Goal: Navigation & Orientation: Find specific page/section

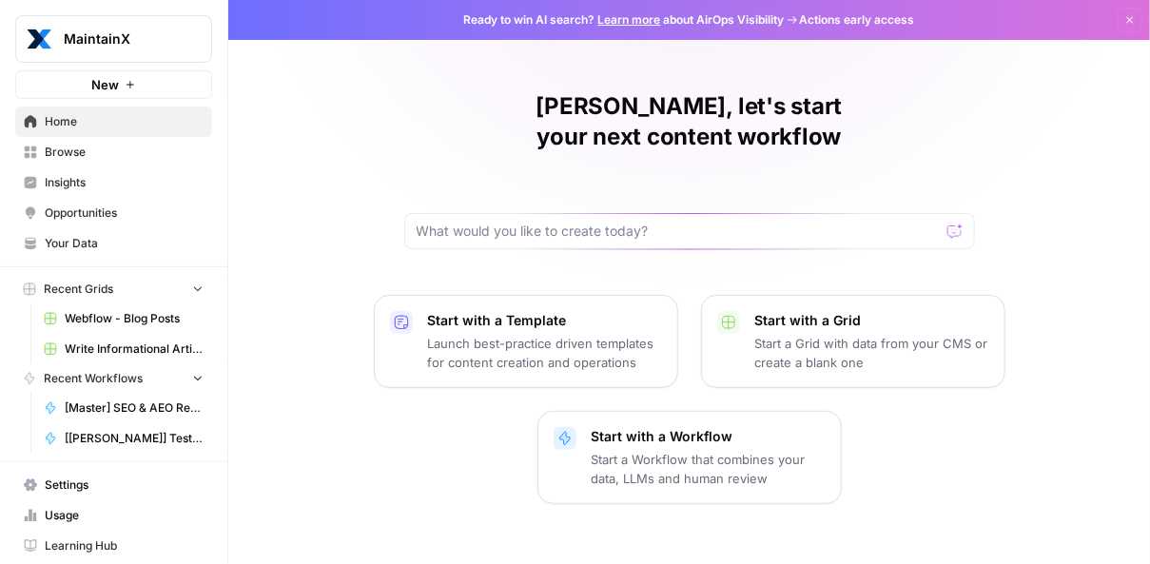
click at [69, 507] on span "Usage" at bounding box center [124, 515] width 159 height 17
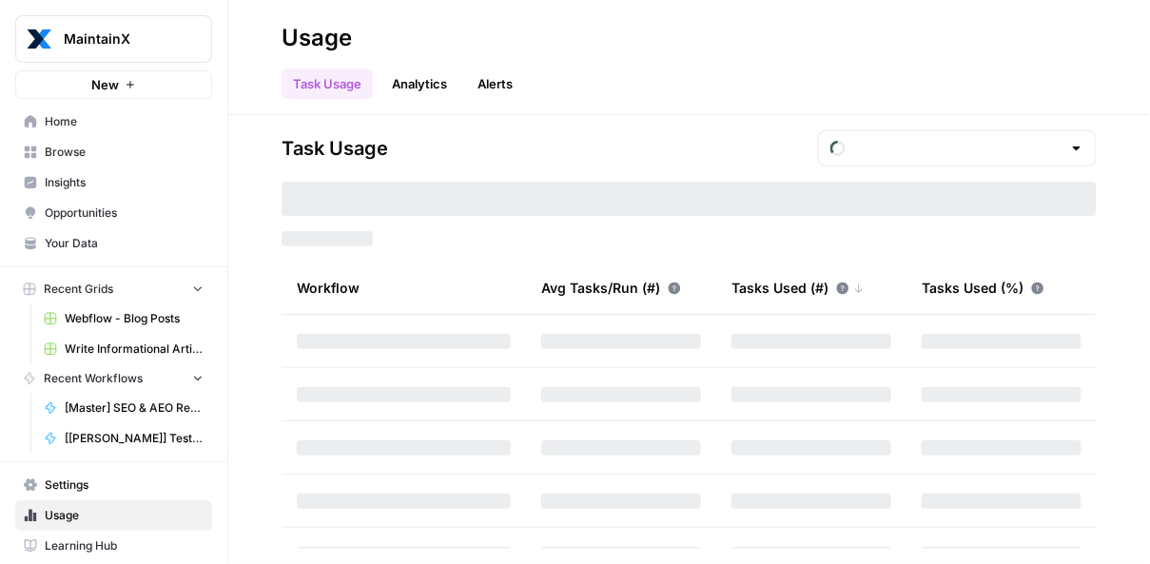
type input "October Tasks"
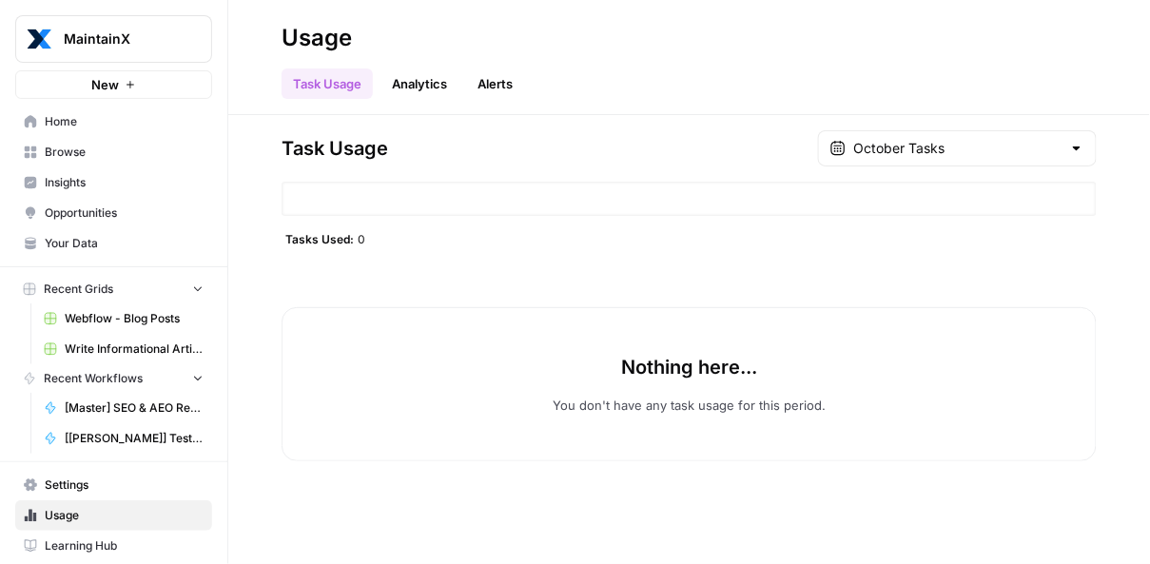
click at [444, 91] on link "Analytics" at bounding box center [420, 84] width 78 height 30
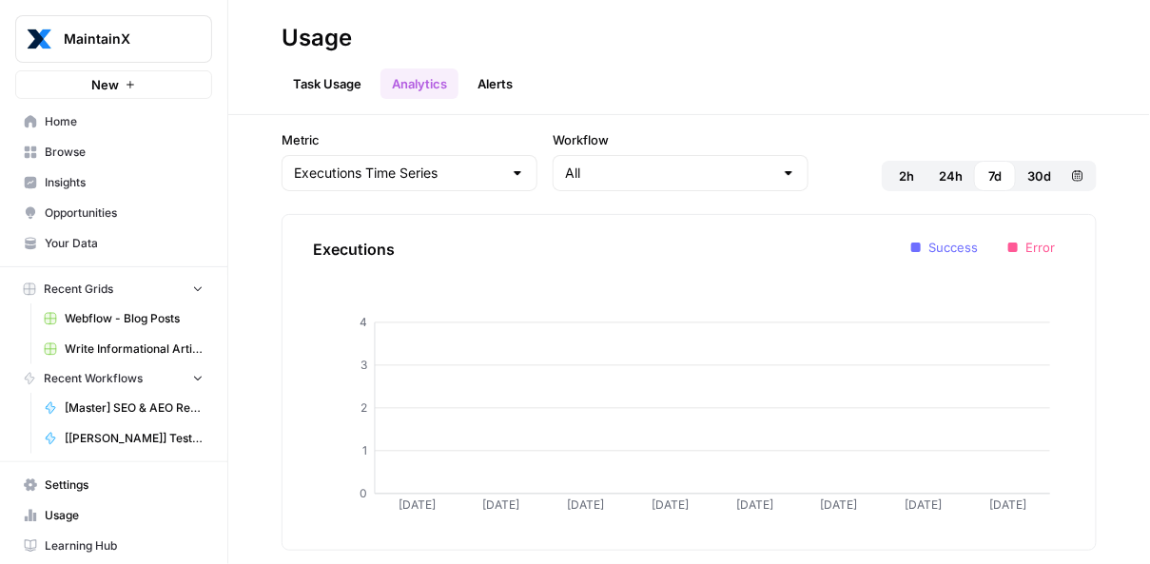
click at [522, 85] on link "Alerts" at bounding box center [495, 84] width 58 height 30
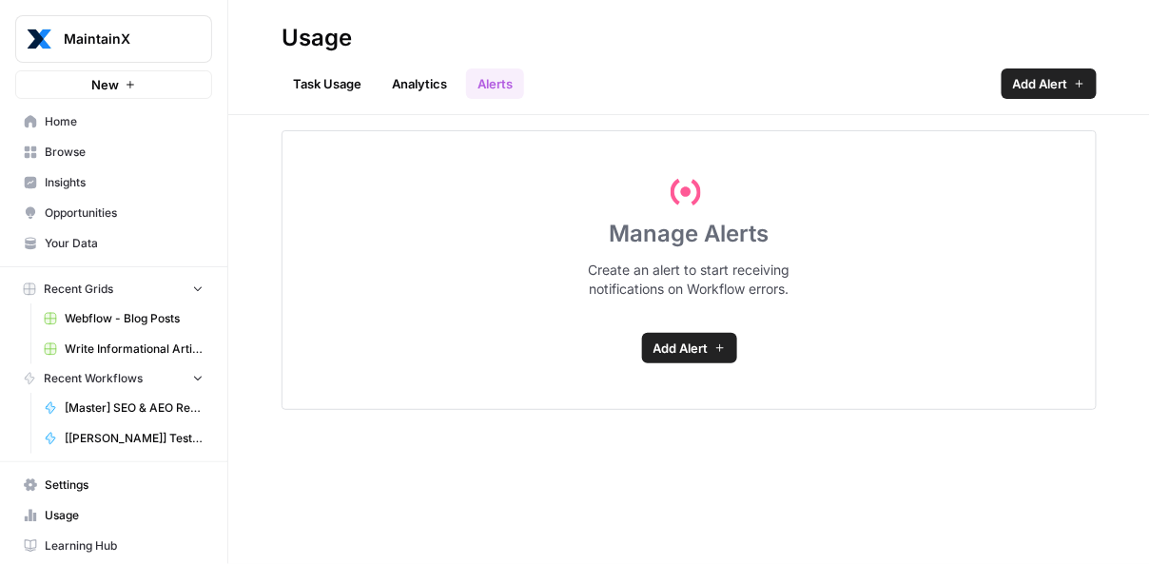
click at [325, 78] on link "Task Usage" at bounding box center [327, 84] width 91 height 30
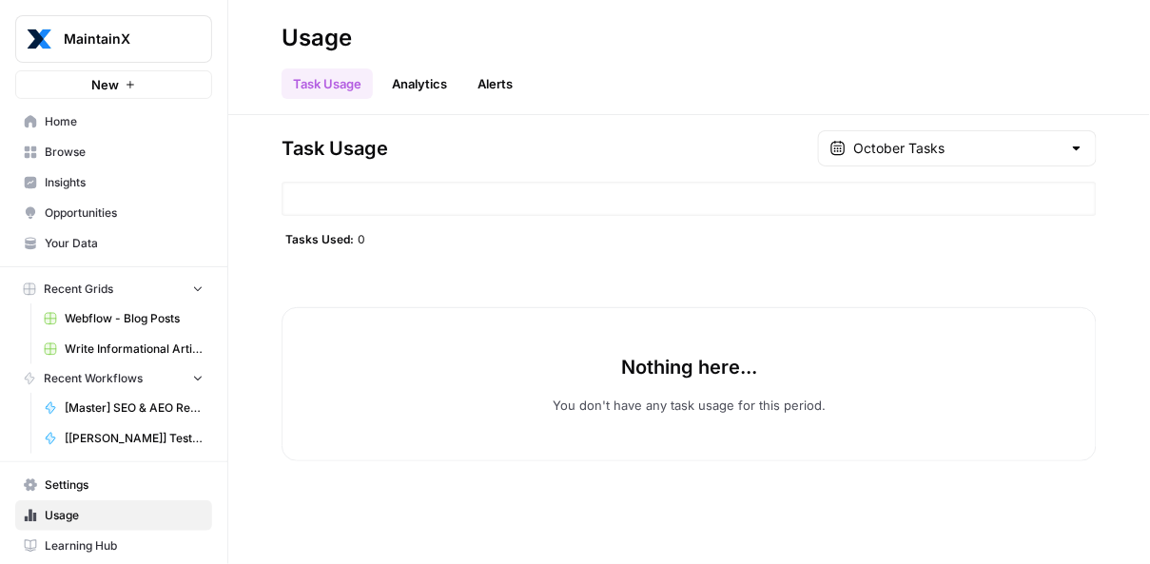
scroll to position [30, 0]
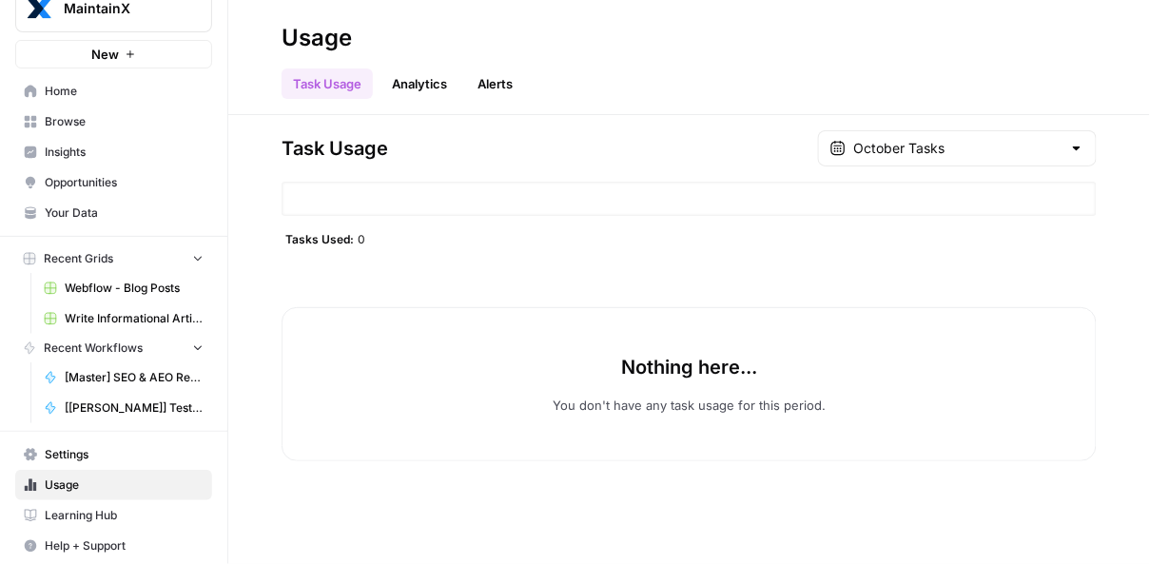
click at [87, 458] on span "Settings" at bounding box center [124, 454] width 159 height 17
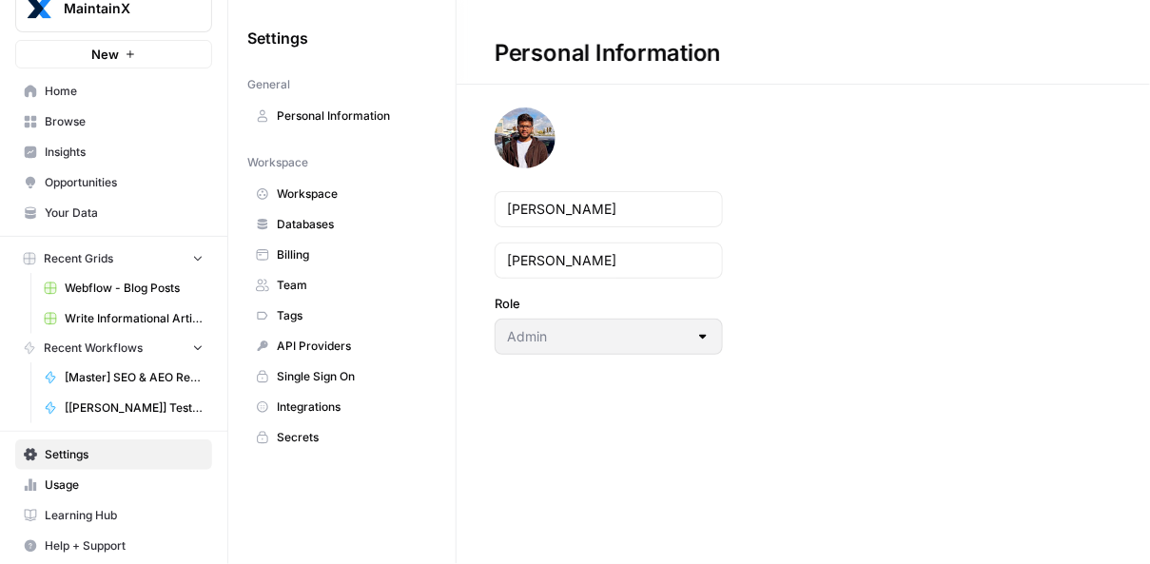
click at [359, 256] on span "Billing" at bounding box center [352, 254] width 151 height 17
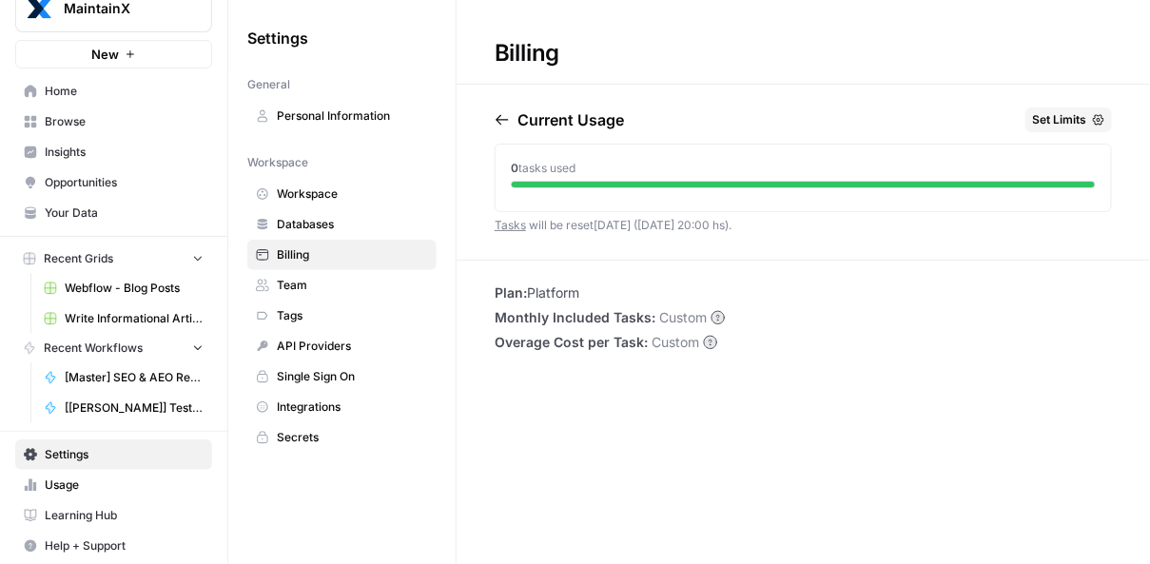
click at [63, 495] on link "Usage" at bounding box center [113, 485] width 197 height 30
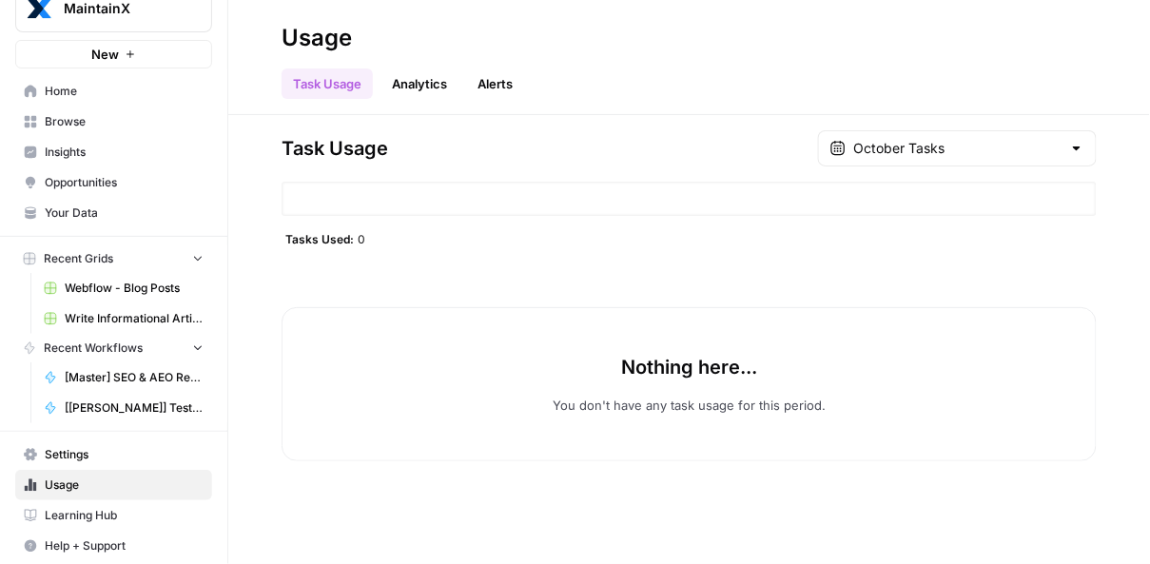
click at [154, 453] on span "Settings" at bounding box center [124, 454] width 159 height 17
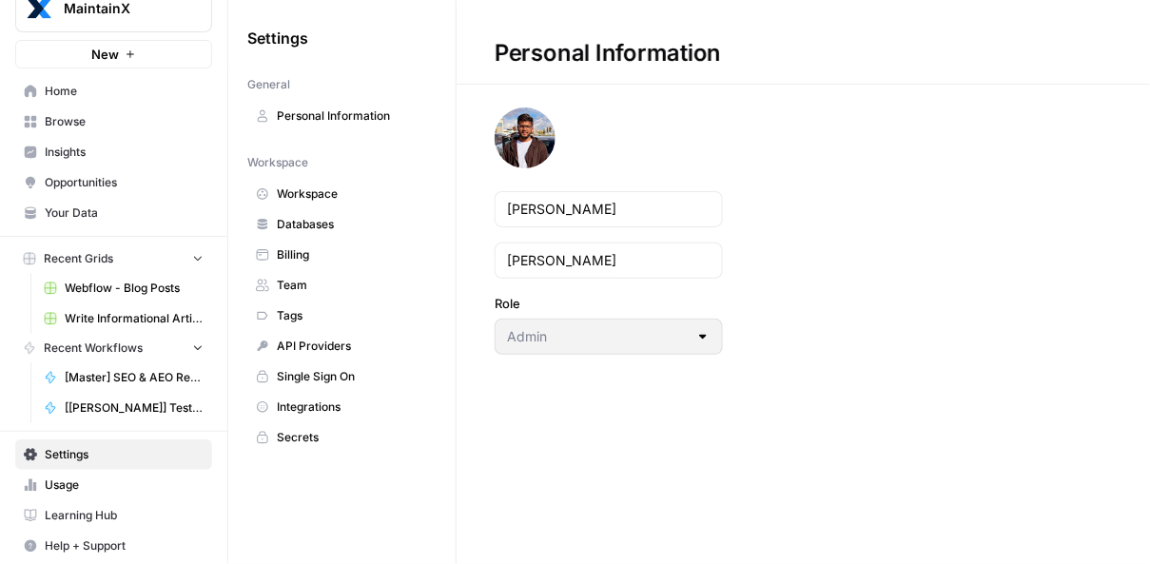
click at [306, 226] on span "Databases" at bounding box center [352, 224] width 151 height 17
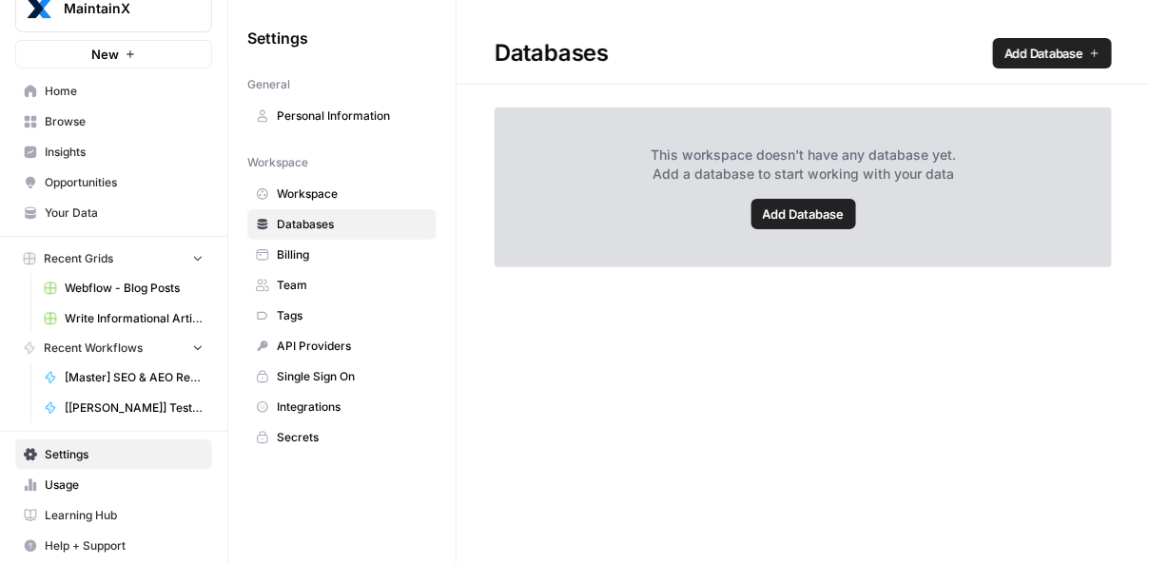
click at [109, 87] on span "Home" at bounding box center [124, 91] width 159 height 17
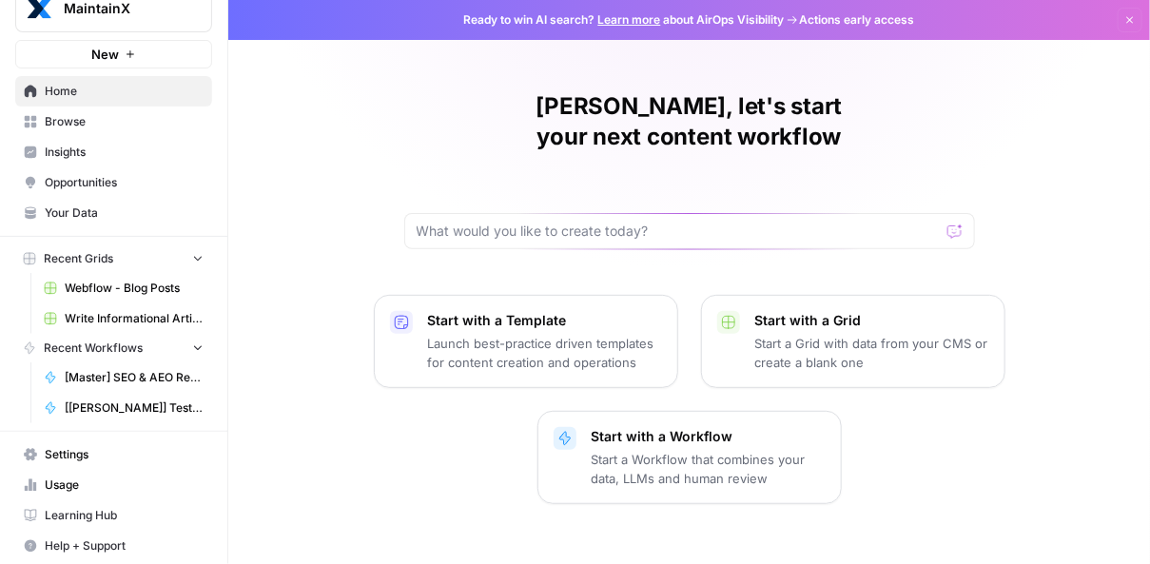
click at [104, 298] on link "Webflow - Blog Posts" at bounding box center [123, 288] width 177 height 30
